Goal: Task Accomplishment & Management: Complete application form

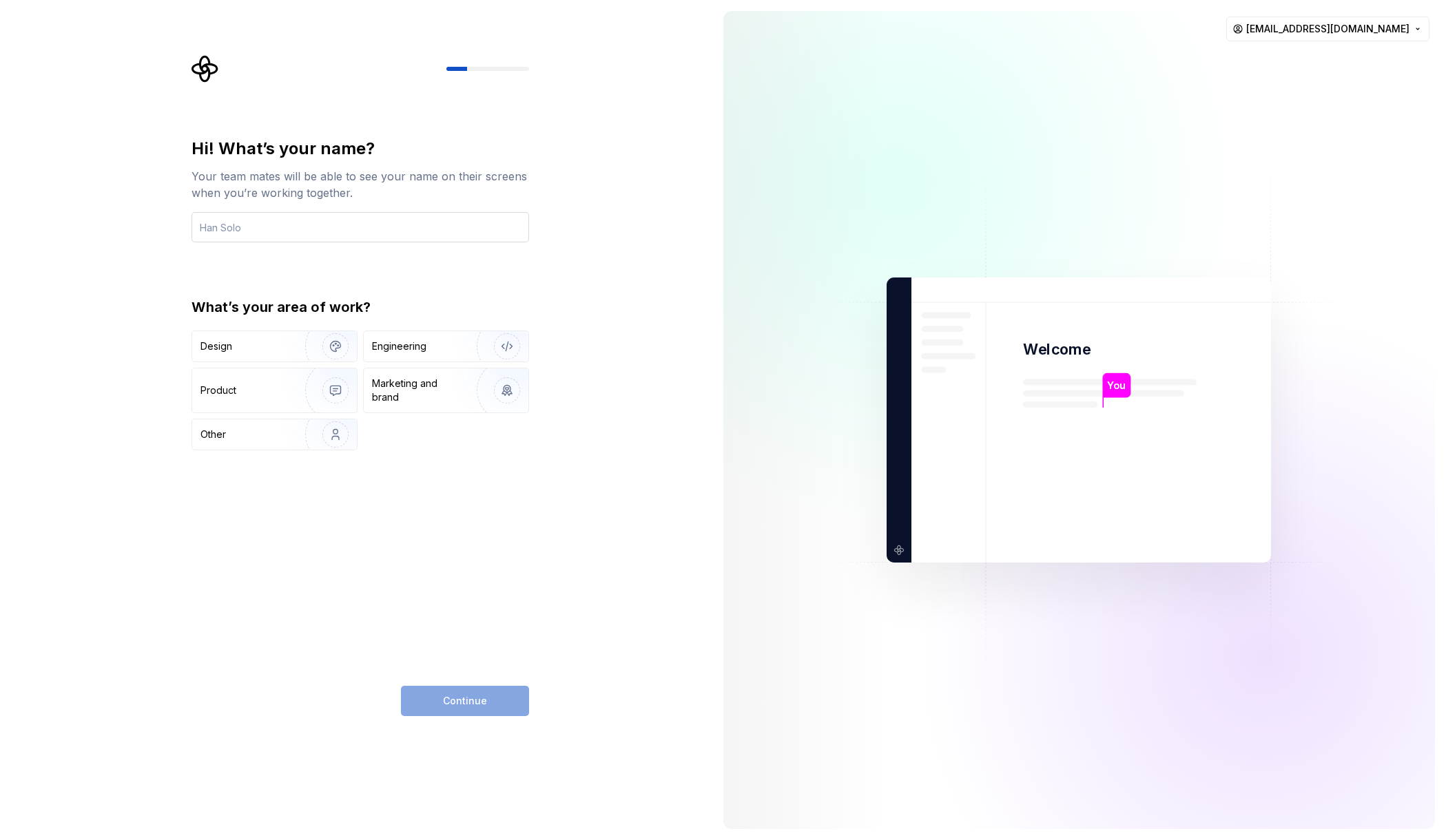
click at [299, 222] on input "text" at bounding box center [360, 227] width 338 height 30
click at [685, 269] on div "Hi! What’s your name? Your team mates will be able to see your name on their sc…" at bounding box center [356, 420] width 713 height 840
click at [449, 233] on input "text" at bounding box center [360, 227] width 338 height 30
type input "Matt"
drag, startPoint x: 258, startPoint y: 346, endPoint x: 175, endPoint y: 381, distance: 90.1
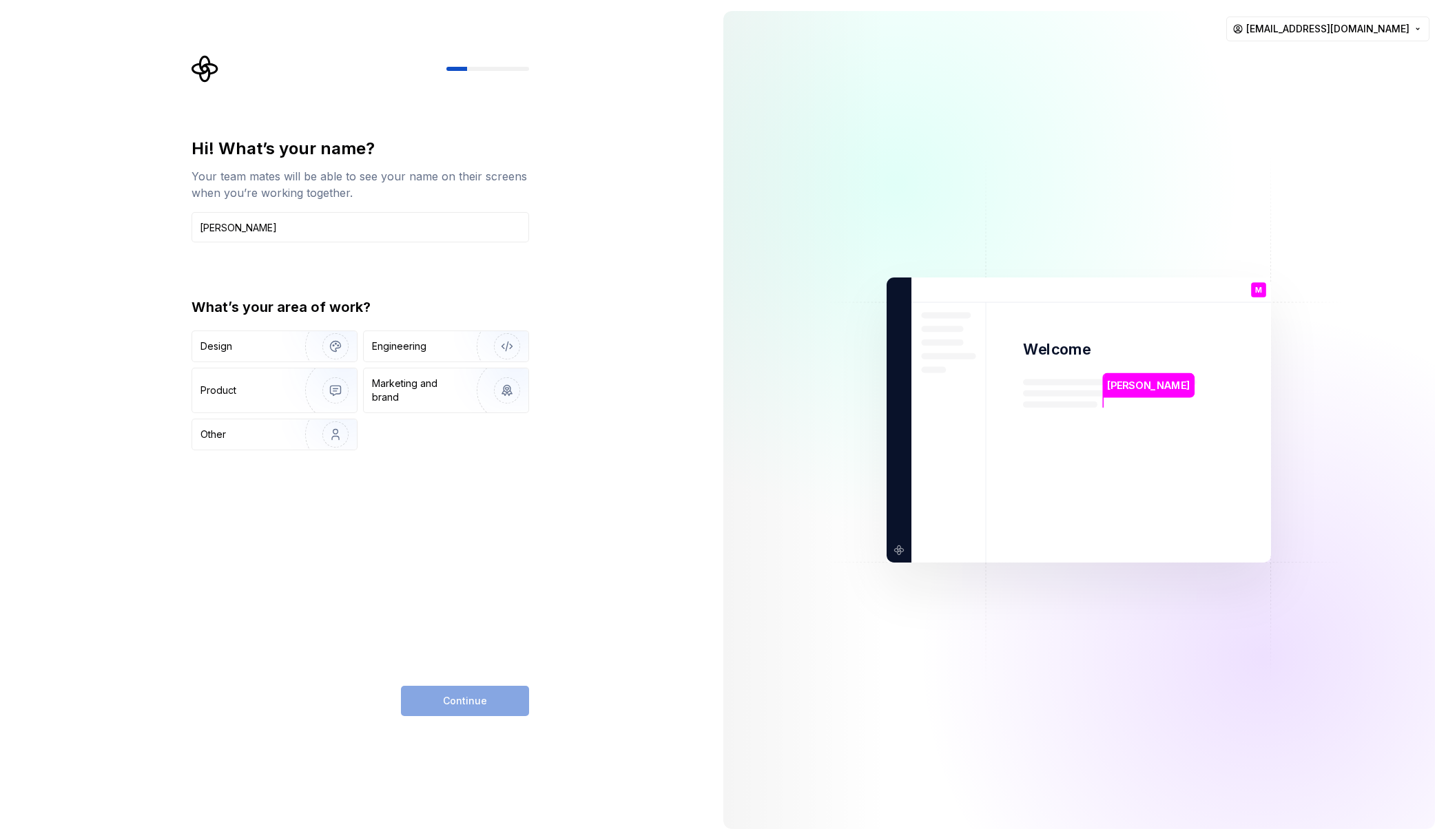
click at [175, 381] on div "Hi! What’s your name? Your team mates will be able to see your name on their sc…" at bounding box center [356, 420] width 713 height 840
click at [315, 349] on img "button" at bounding box center [326, 346] width 88 height 92
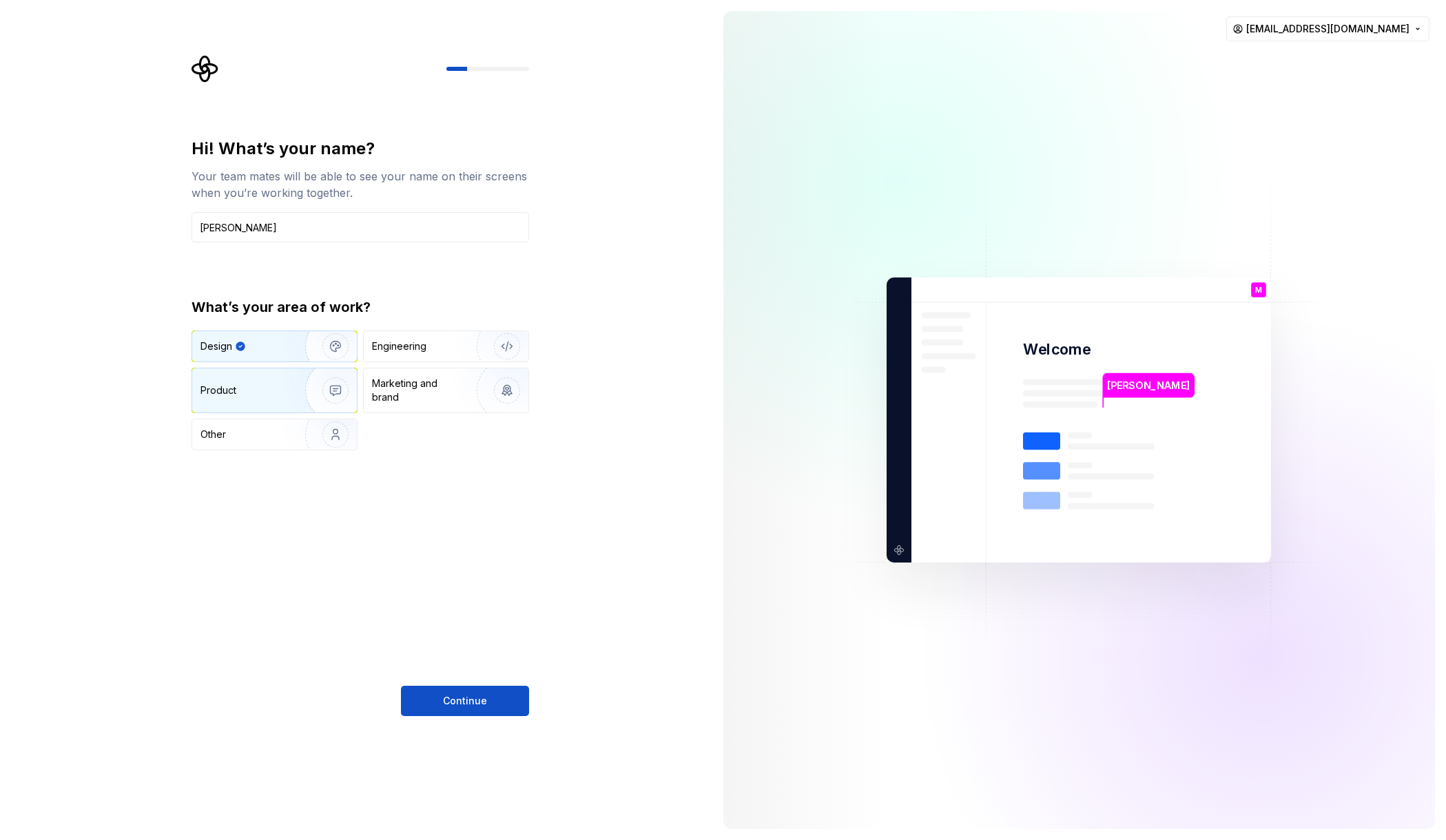
click at [307, 377] on img "button" at bounding box center [326, 391] width 88 height 92
click at [331, 336] on img "button" at bounding box center [326, 346] width 88 height 92
click at [325, 399] on img "button" at bounding box center [326, 391] width 88 height 92
click at [334, 338] on img "button" at bounding box center [326, 346] width 88 height 92
click at [488, 705] on button "Continue" at bounding box center [465, 701] width 128 height 30
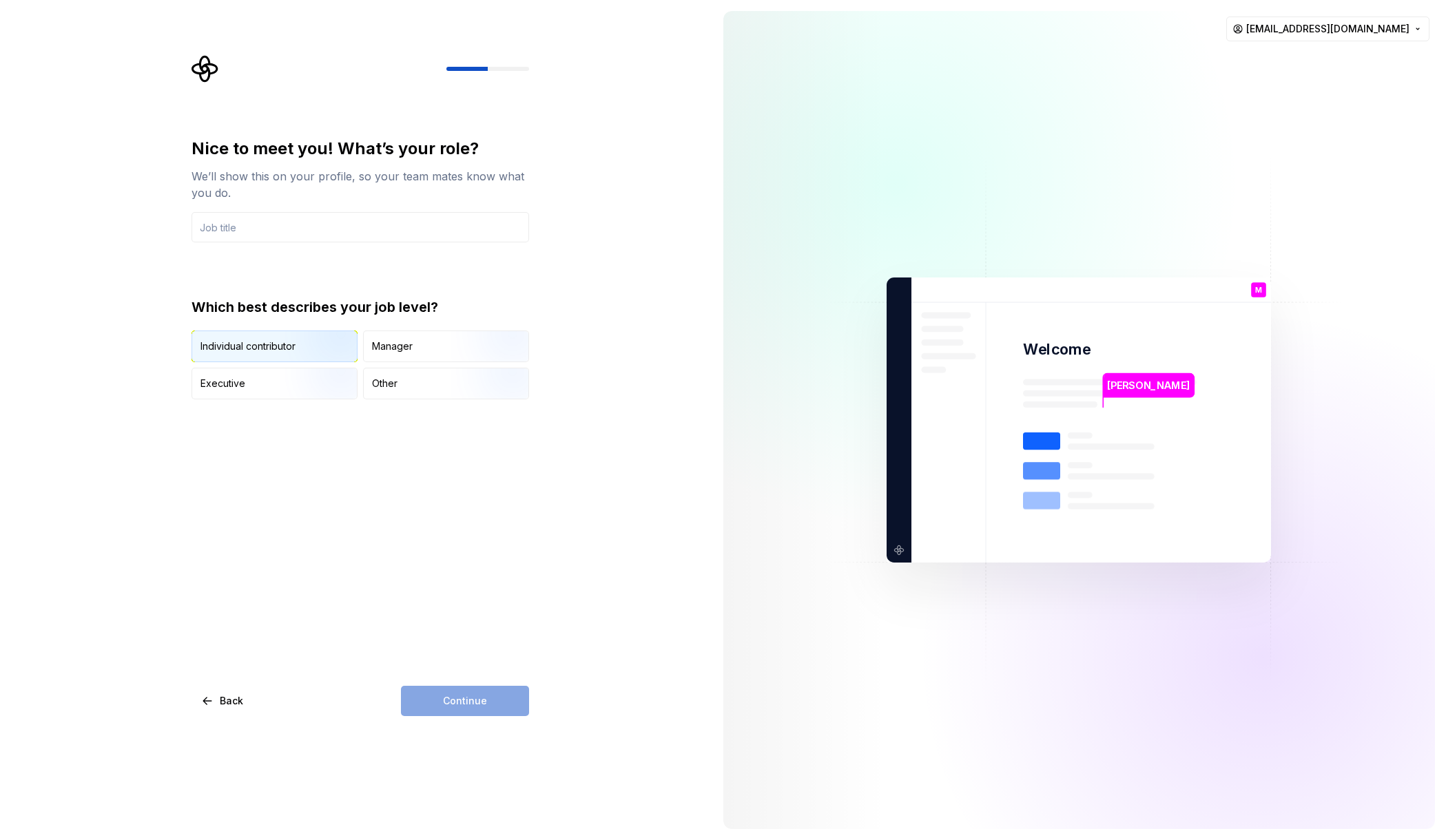
click at [288, 345] on img "button" at bounding box center [323, 364] width 88 height 92
click at [420, 382] on div "Other" at bounding box center [446, 383] width 164 height 30
click at [298, 221] on input "text" at bounding box center [360, 227] width 338 height 30
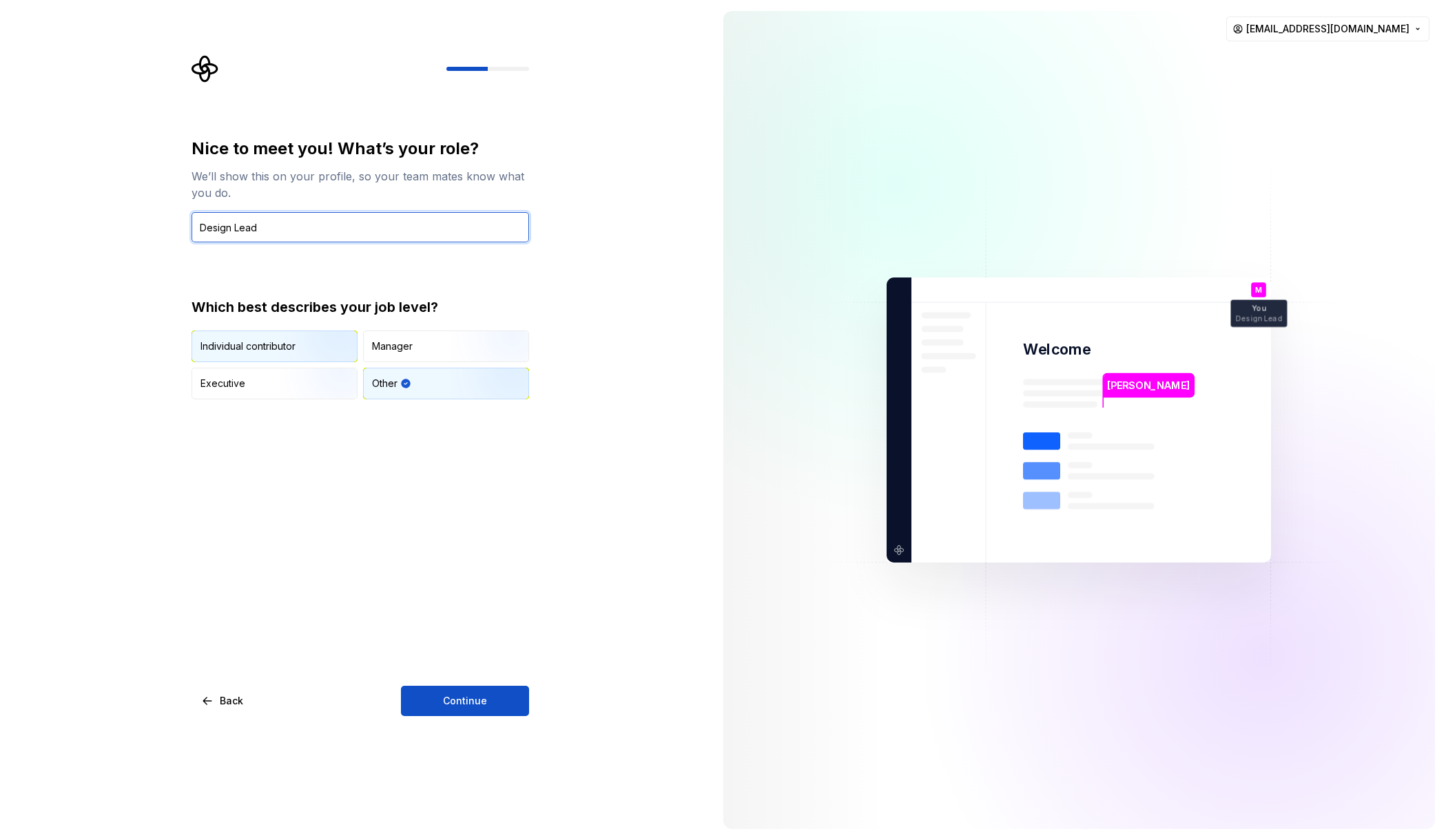
type input "Design Lead"
click at [324, 344] on img "button" at bounding box center [323, 364] width 88 height 92
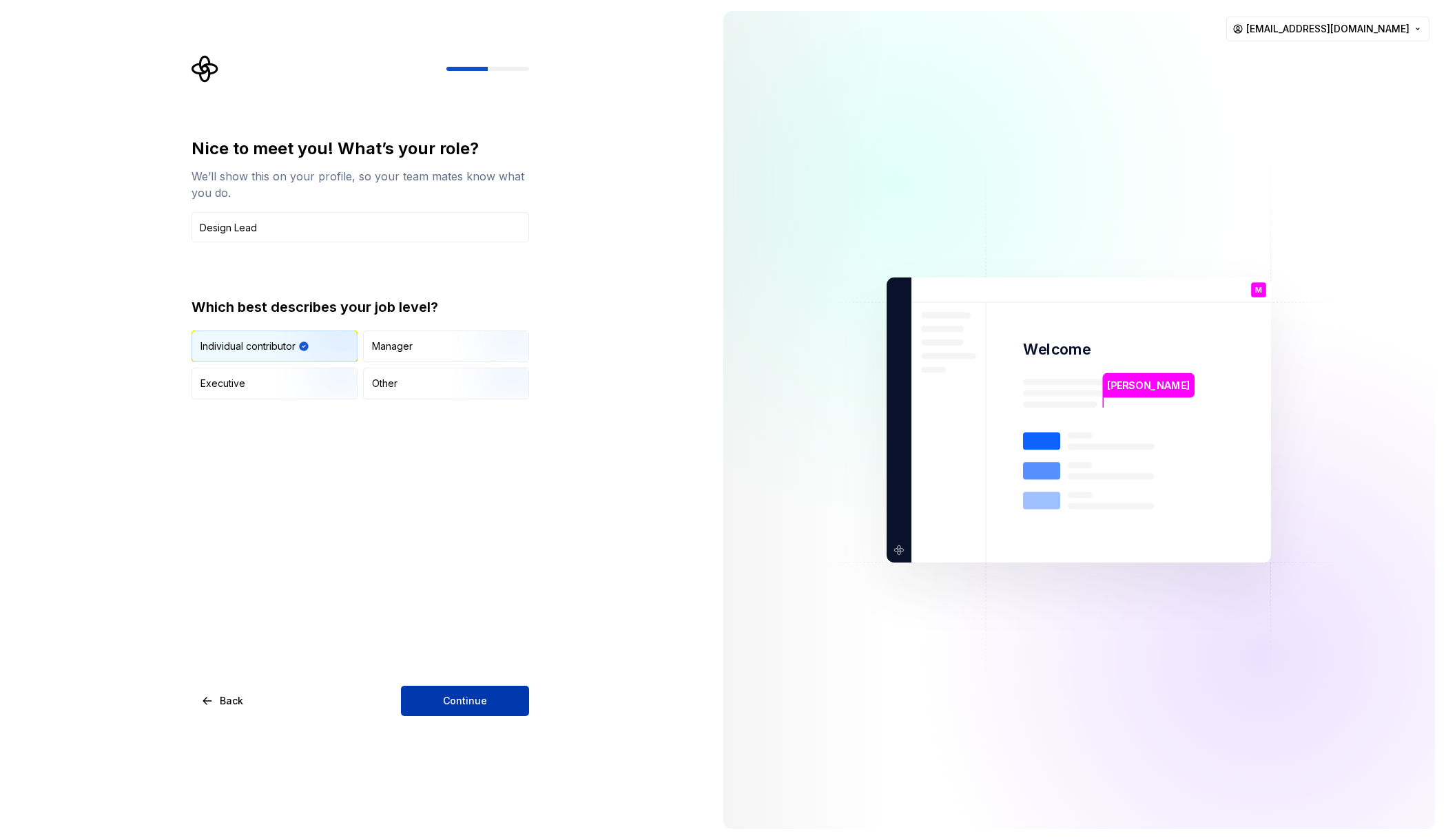
click at [483, 699] on span "Continue" at bounding box center [465, 701] width 44 height 14
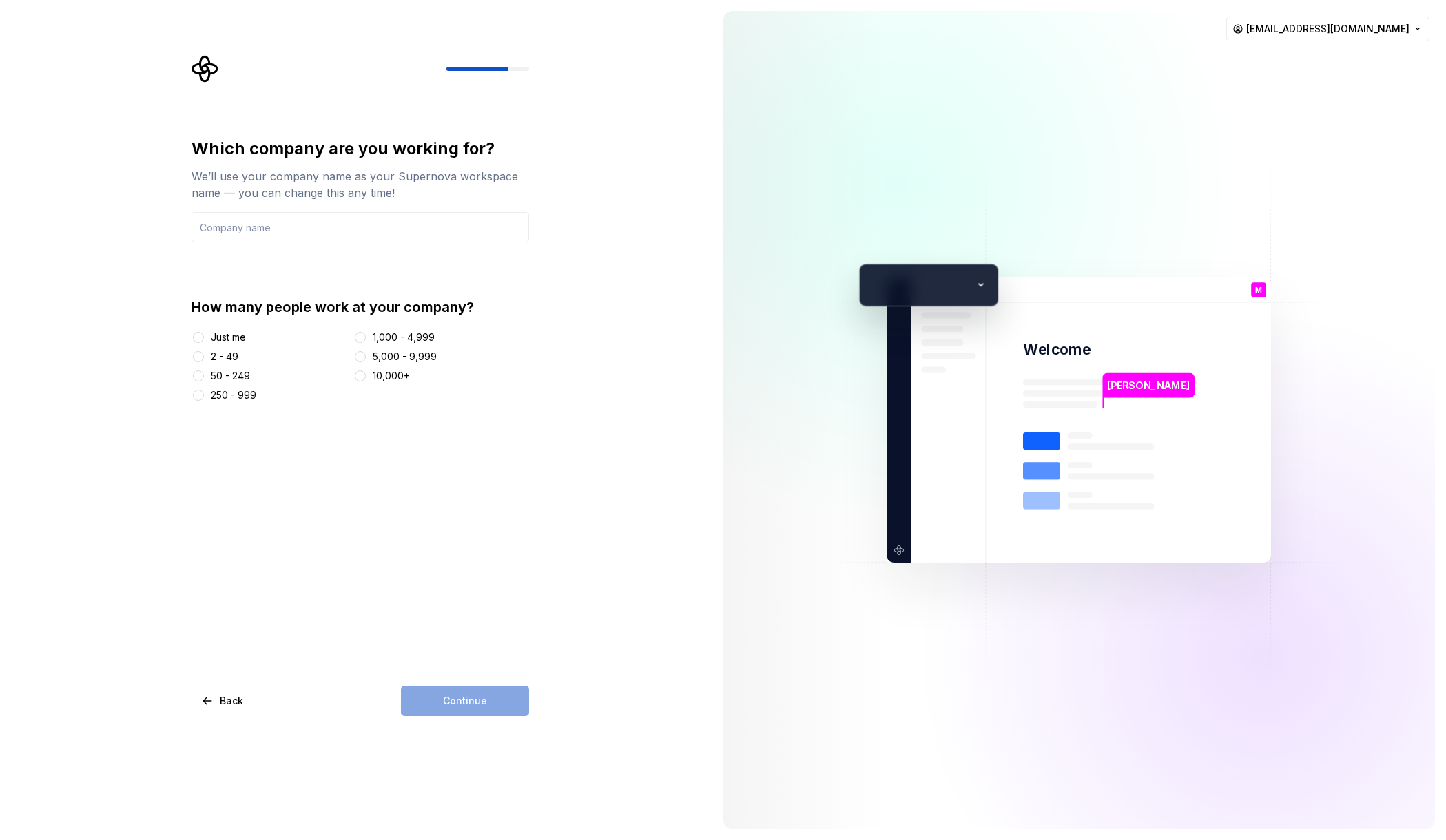
click at [216, 357] on div "2 - 49" at bounding box center [224, 357] width 27 height 14
click at [204, 357] on button "2 - 49" at bounding box center [198, 357] width 11 height 11
click at [349, 228] on input "text" at bounding box center [360, 227] width 338 height 30
type input "Cubicflow"
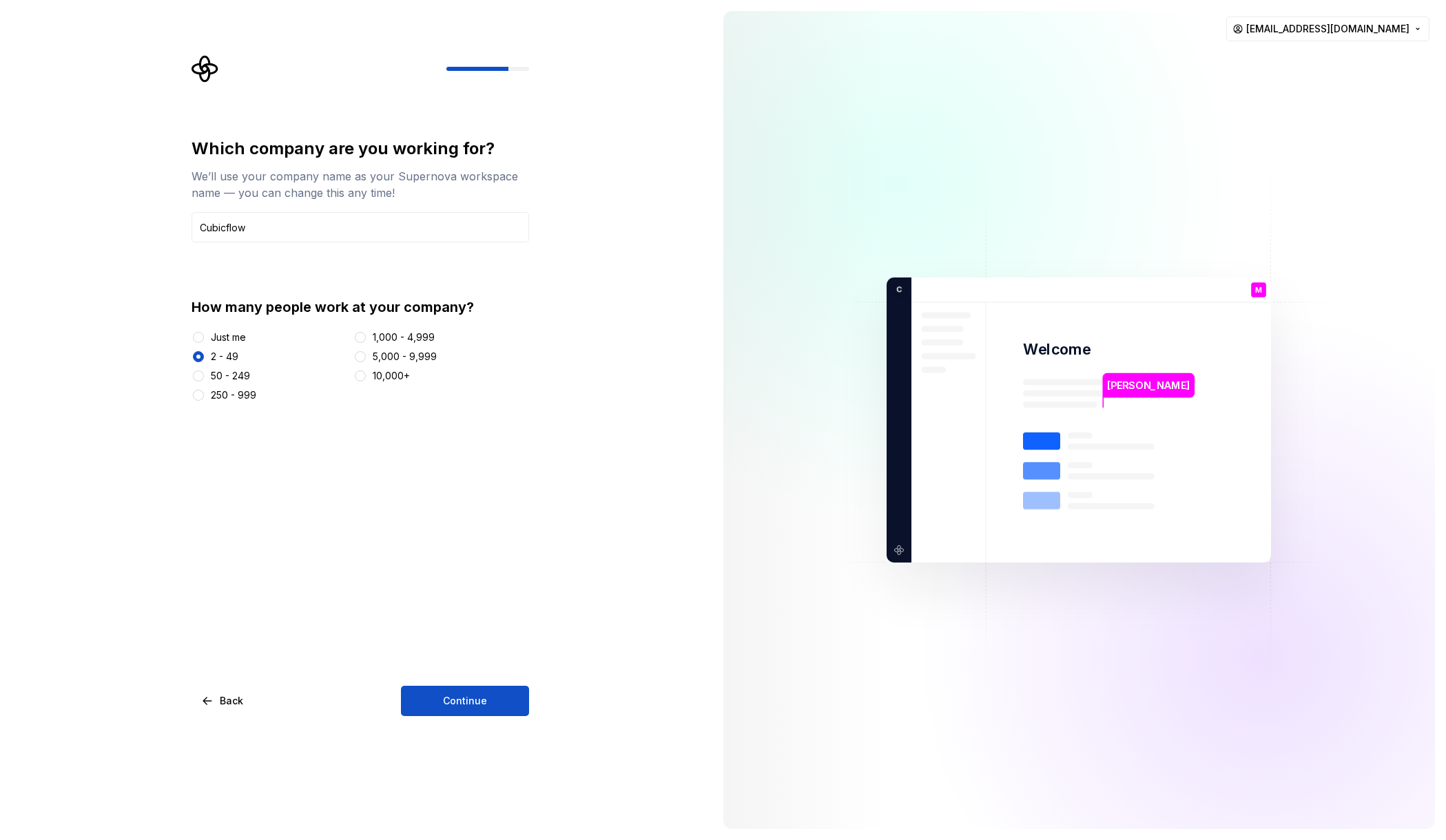
drag, startPoint x: 465, startPoint y: 458, endPoint x: 475, endPoint y: 458, distance: 10.0
click at [470, 456] on div "Which company are you working for? We’ll use your company name as your Supernov…" at bounding box center [360, 427] width 338 height 578
click at [473, 695] on span "Continue" at bounding box center [465, 701] width 44 height 14
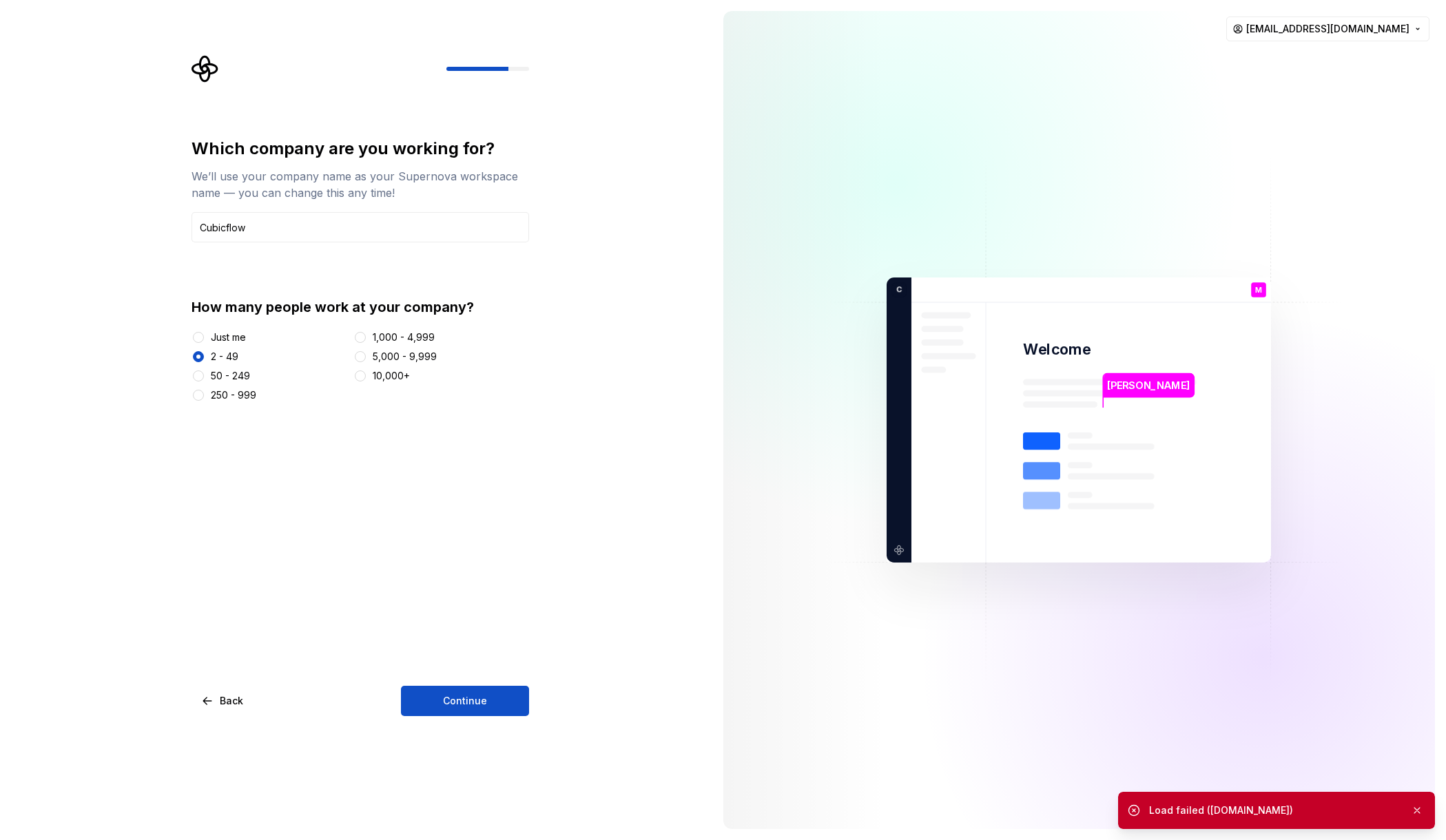
click at [234, 326] on div "How many people work at your company? Just me 2 - 49 50 - 249 250 - 999 1,000 -…" at bounding box center [360, 350] width 338 height 104
click at [228, 337] on div "Just me" at bounding box center [228, 338] width 35 height 14
click at [204, 337] on button "Just me" at bounding box center [198, 337] width 11 height 11
click at [511, 702] on button "Continue" at bounding box center [465, 701] width 128 height 30
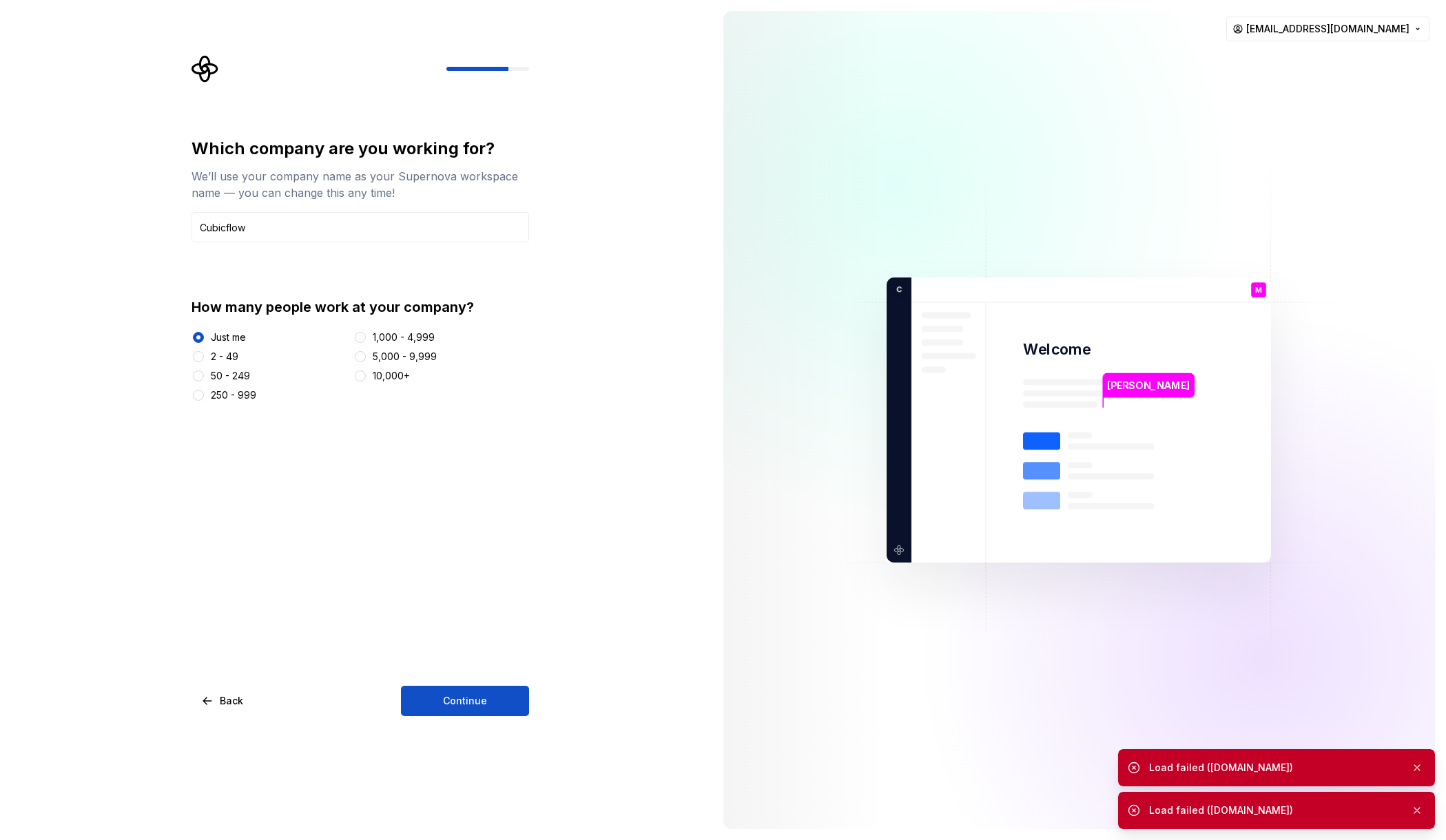
click at [1274, 808] on div "Load failed (api.supernova.io)" at bounding box center [1274, 811] width 251 height 14
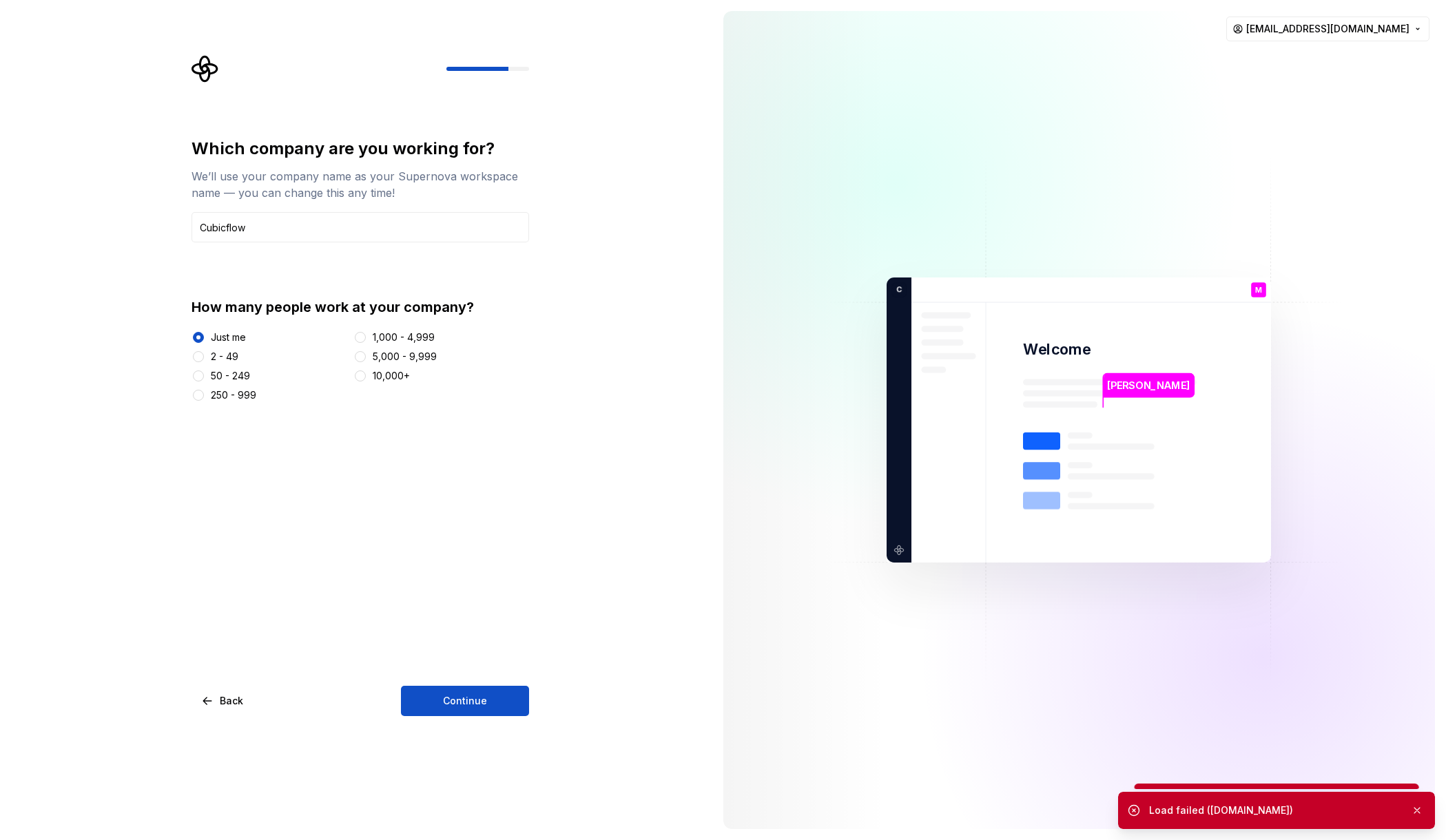
click at [506, 96] on div "Which company are you working for? We’ll use your company name as your Supernov…" at bounding box center [364, 385] width 363 height 661
click at [210, 696] on button "Back" at bounding box center [223, 701] width 63 height 30
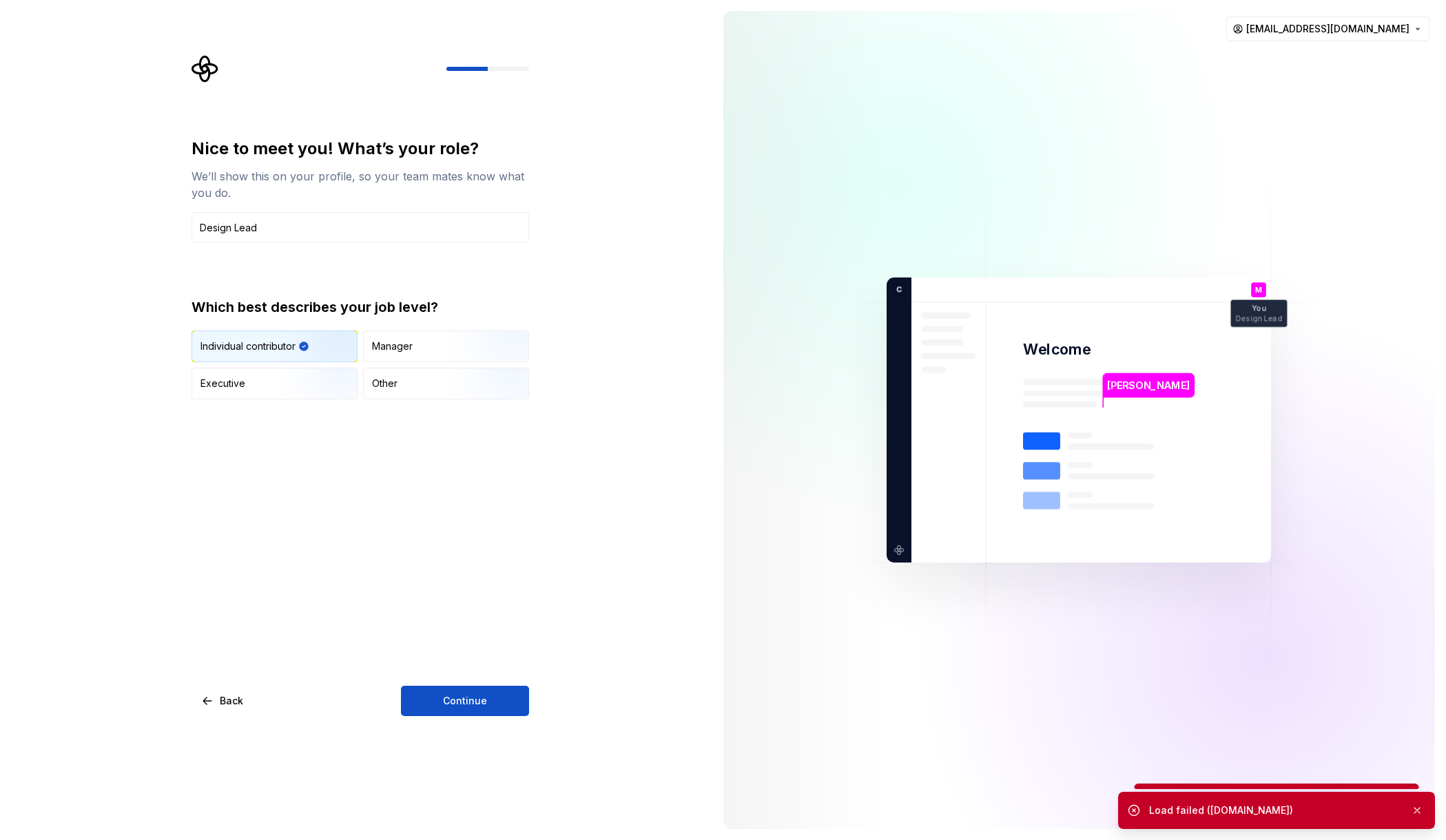
click at [524, 697] on button "Continue" at bounding box center [465, 701] width 128 height 30
click at [280, 219] on input "Design Lead" at bounding box center [360, 227] width 338 height 30
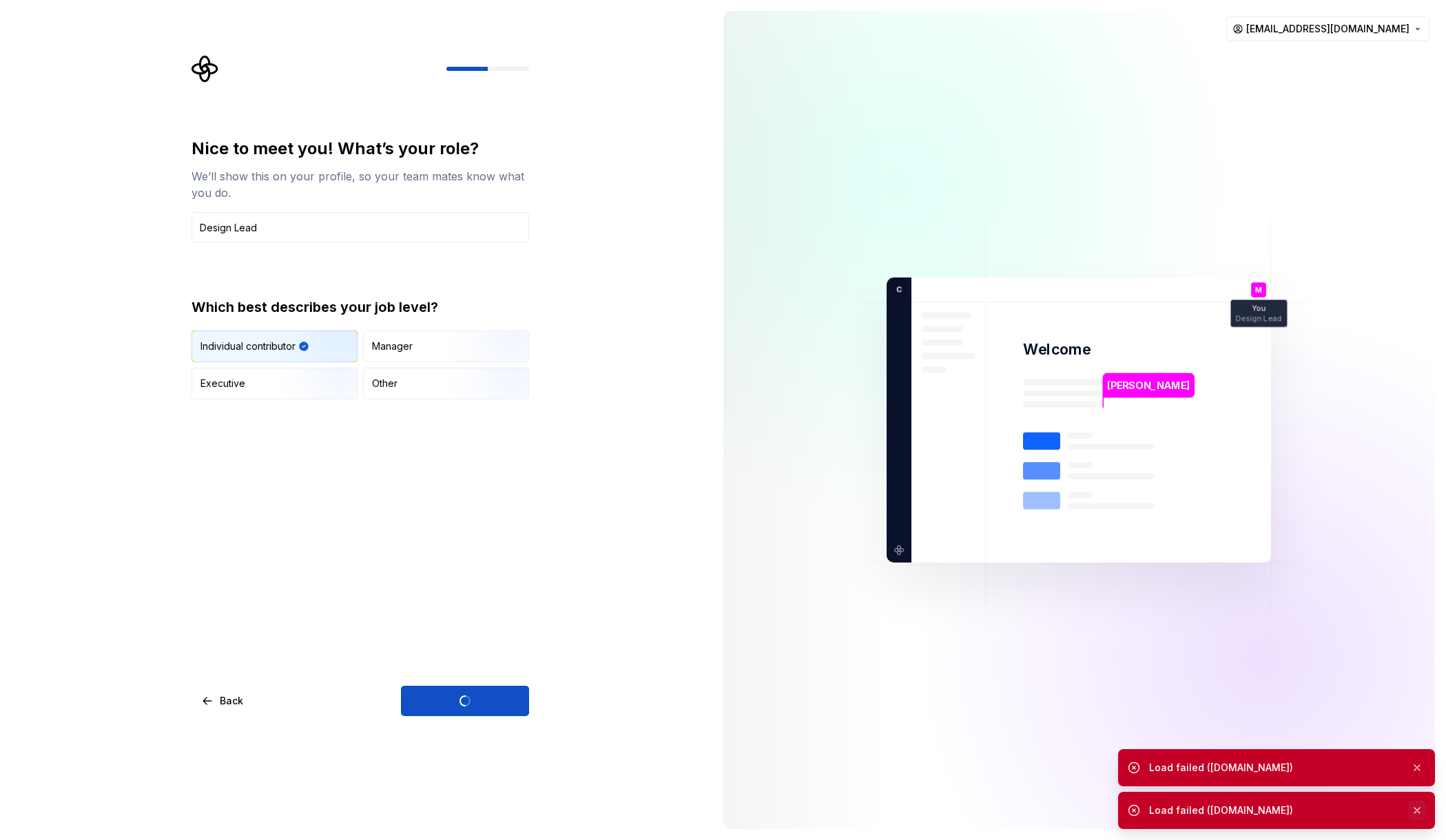
click at [1413, 810] on button "button" at bounding box center [1417, 811] width 18 height 20
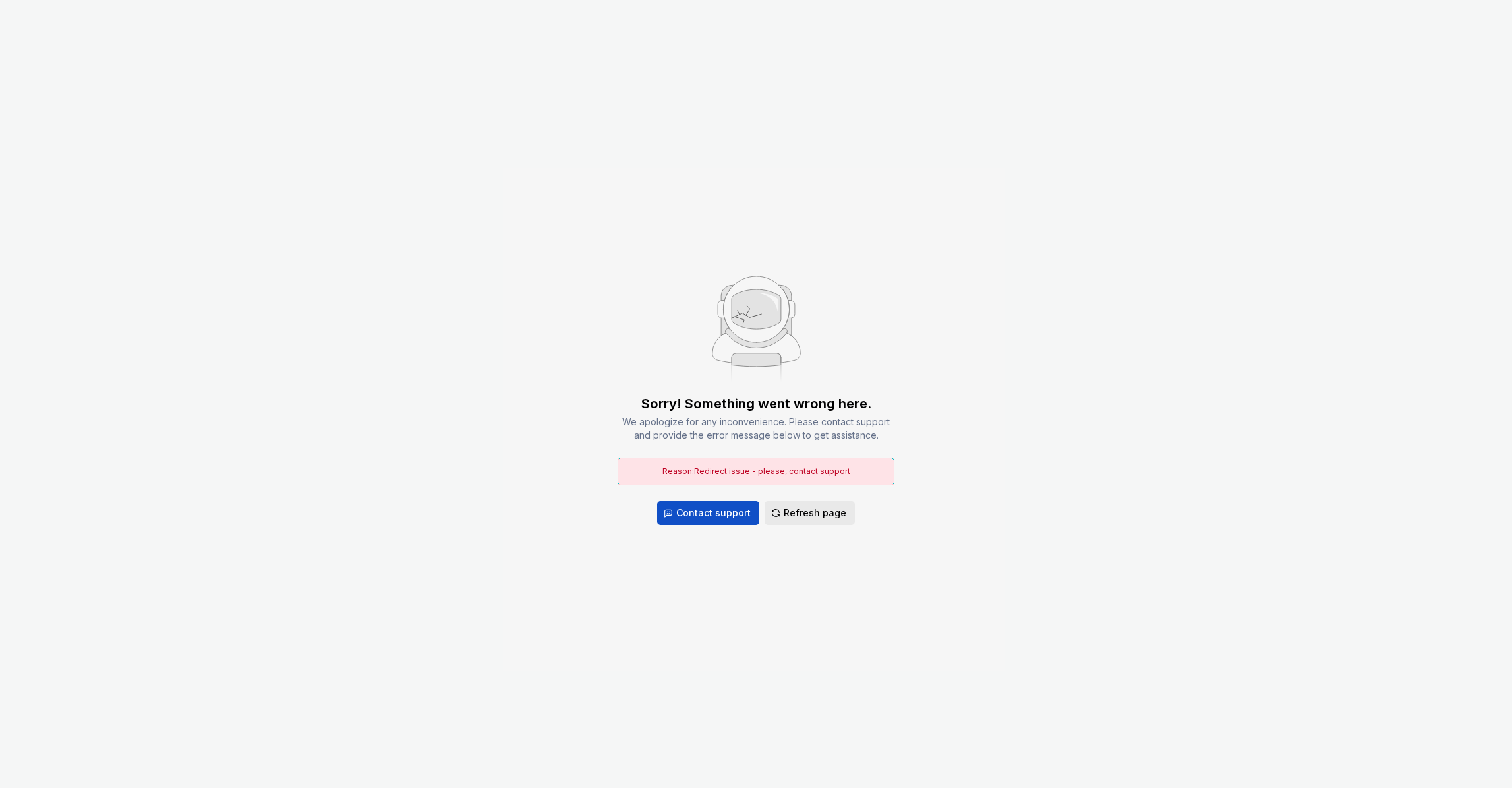
click at [819, 517] on span "Refresh page" at bounding box center [815, 513] width 62 height 13
click at [828, 513] on span "Refresh page" at bounding box center [815, 513] width 62 height 13
